Goal: Transaction & Acquisition: Purchase product/service

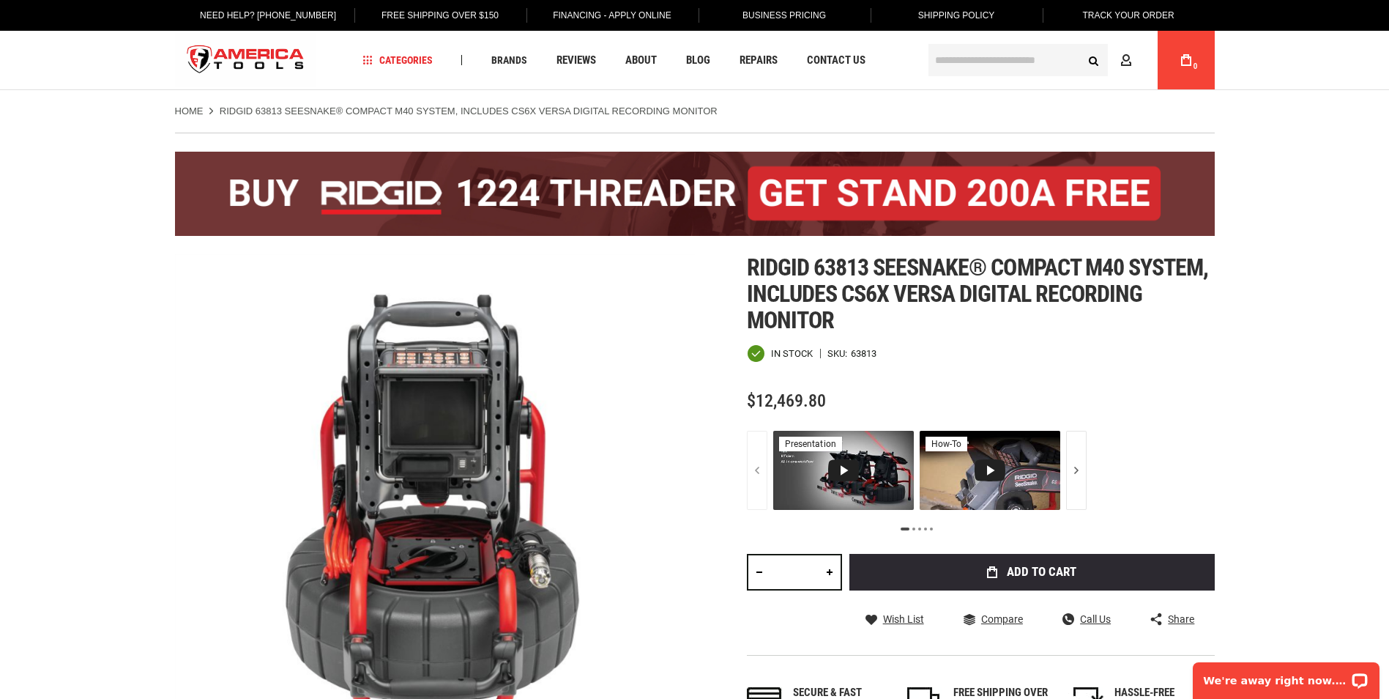
click at [949, 59] on input "text" at bounding box center [1017, 60] width 179 height 32
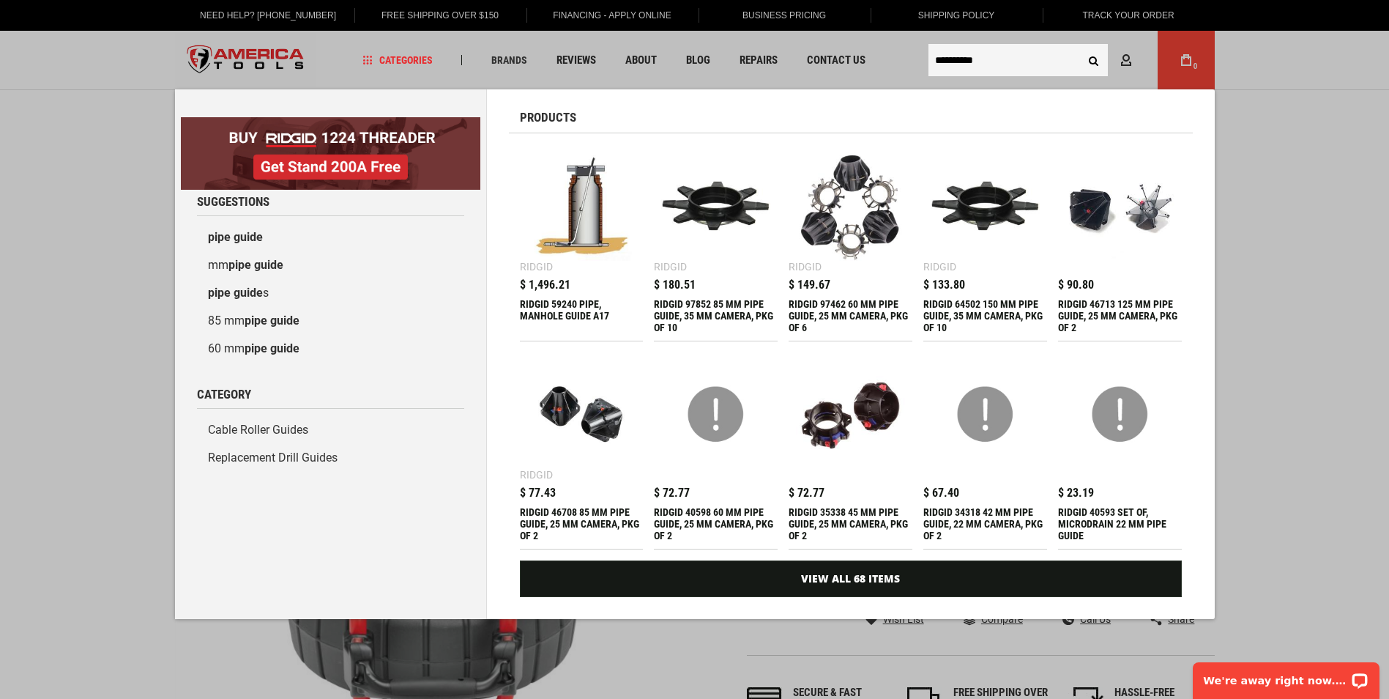
type input "**********"
click at [595, 425] on img at bounding box center [581, 414] width 109 height 109
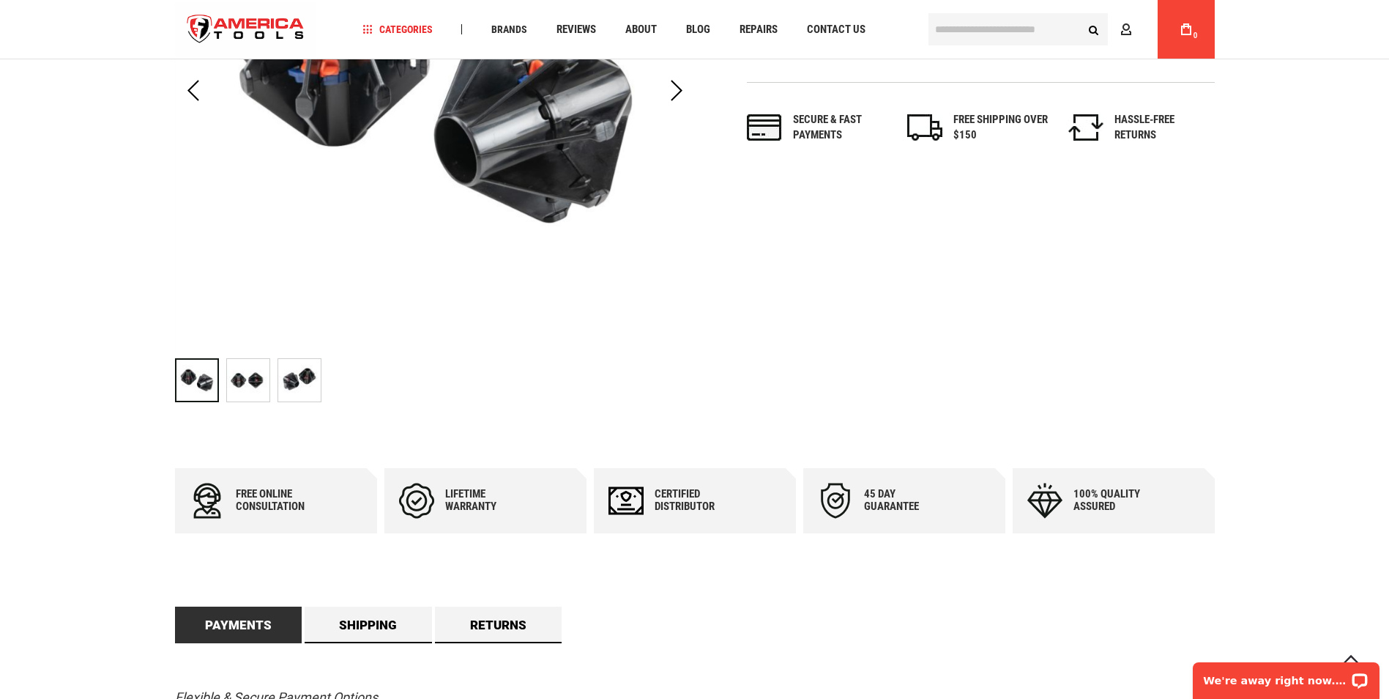
scroll to position [513, 0]
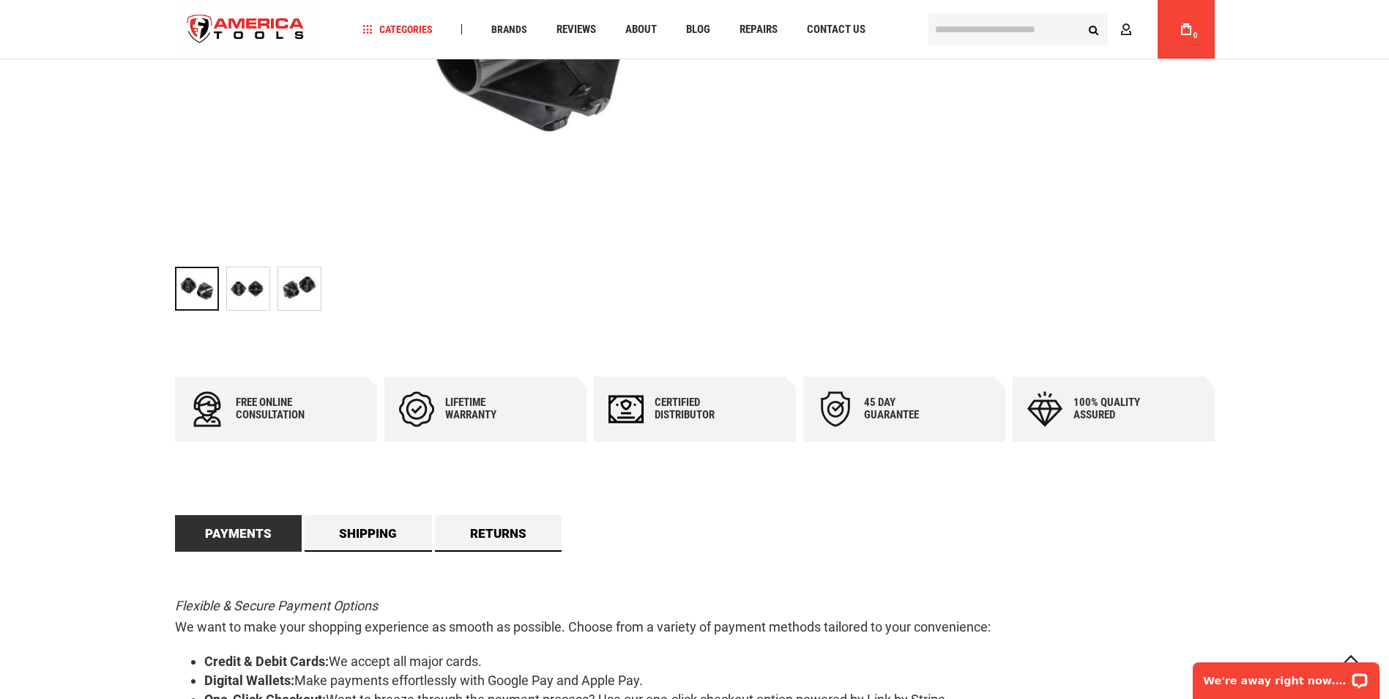
click at [290, 285] on img "RIDGID 46708 85 MM PIPE GUIDE, 25 MM CAMERA, PKG OF 2" at bounding box center [299, 288] width 42 height 42
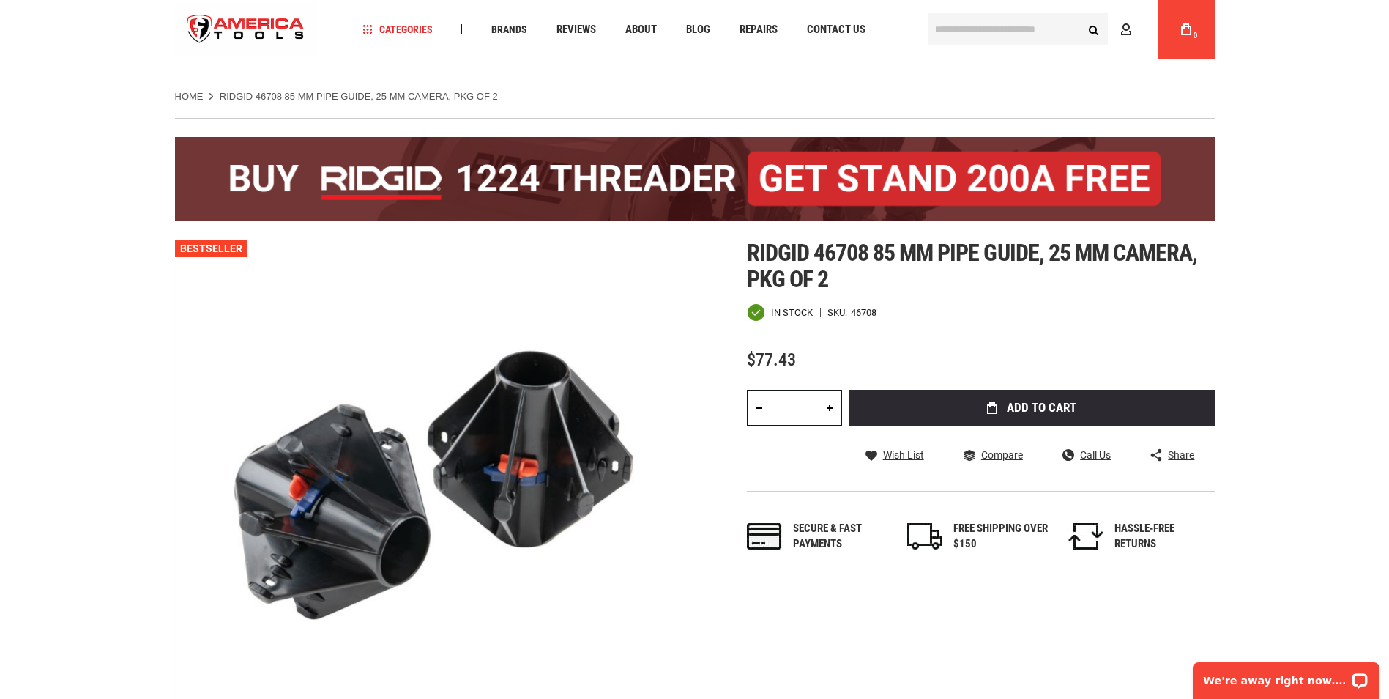
scroll to position [0, 0]
